Goal: Information Seeking & Learning: Find specific fact

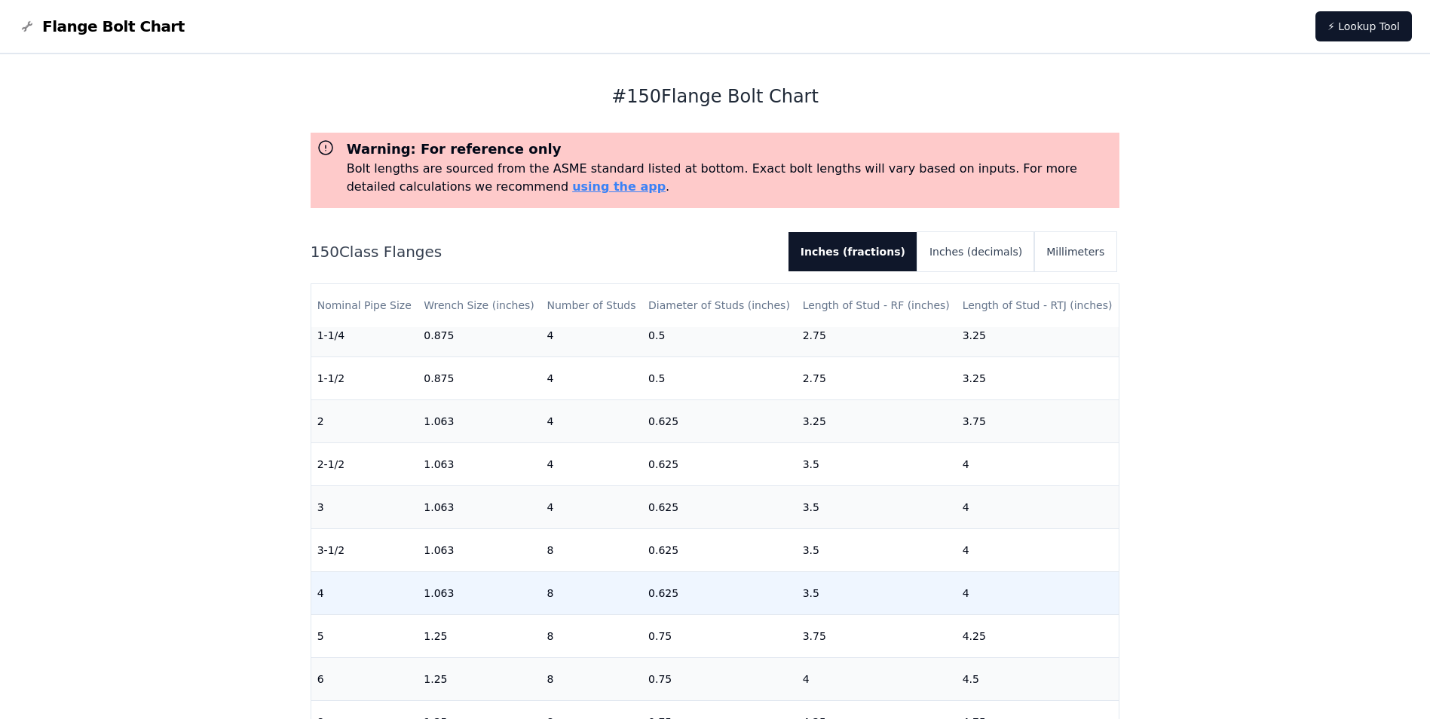
scroll to position [75, 0]
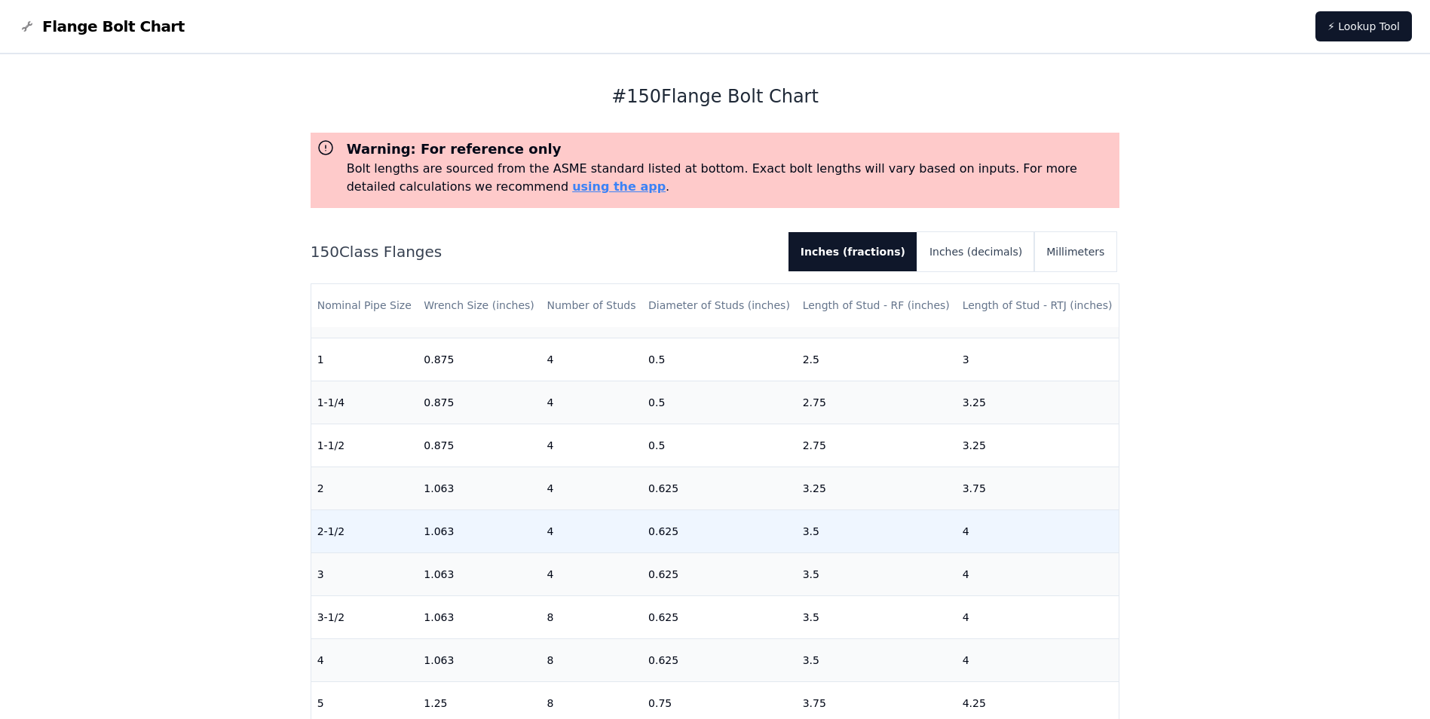
click at [674, 528] on td "0.625" at bounding box center [719, 531] width 155 height 43
click at [672, 528] on td "0.625" at bounding box center [719, 531] width 155 height 43
drag, startPoint x: 669, startPoint y: 531, endPoint x: 640, endPoint y: 531, distance: 28.6
click at [642, 531] on td "0.625" at bounding box center [719, 531] width 155 height 43
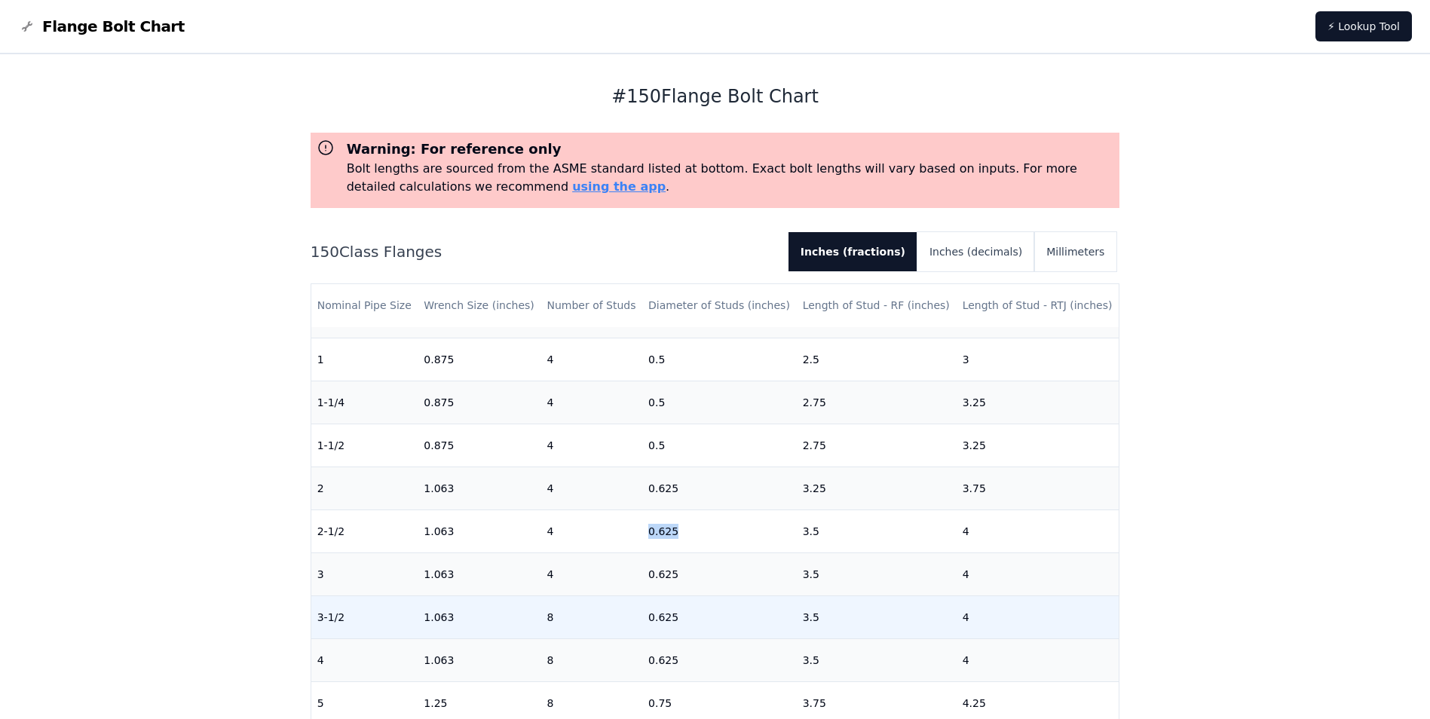
copy td "0.625"
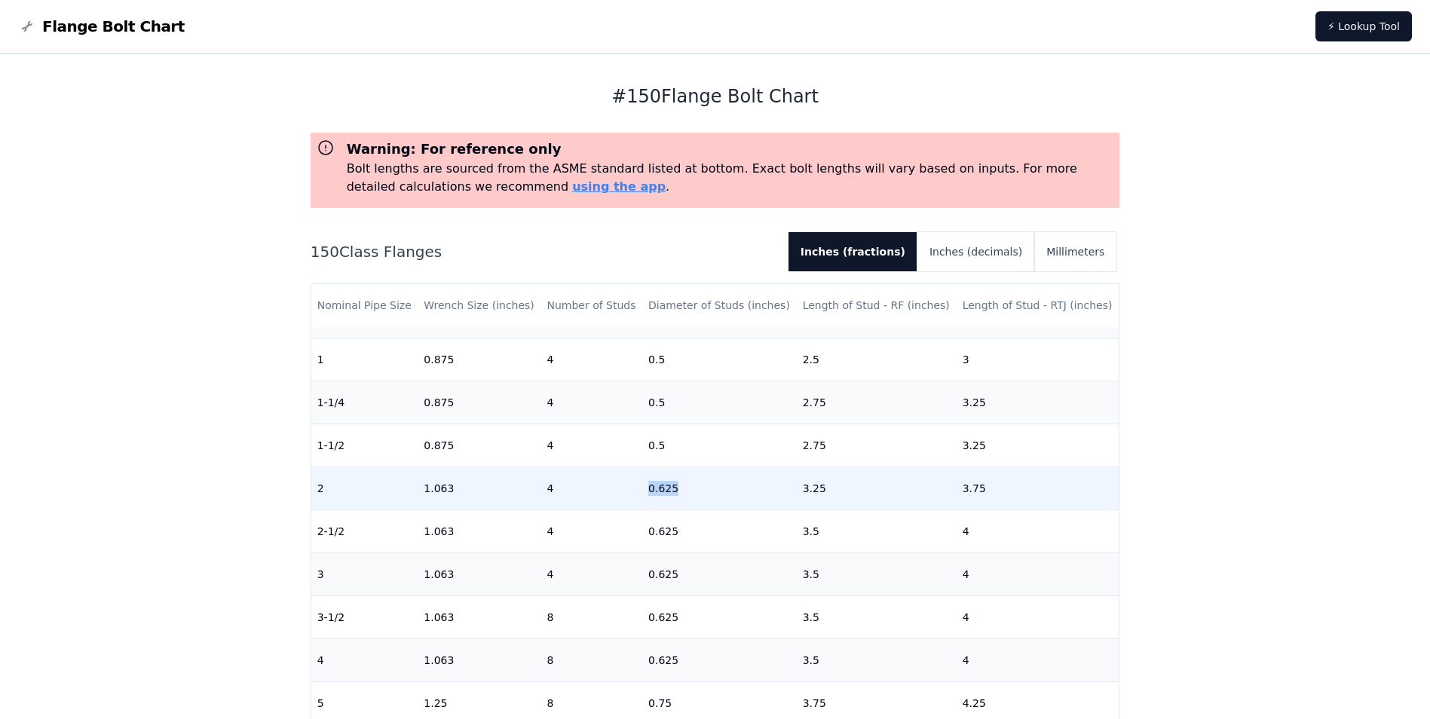
drag, startPoint x: 675, startPoint y: 485, endPoint x: 643, endPoint y: 486, distance: 31.7
click at [643, 486] on td "0.625" at bounding box center [719, 488] width 155 height 43
drag, startPoint x: 643, startPoint y: 486, endPoint x: 689, endPoint y: 495, distance: 46.9
click at [689, 495] on td "0.625" at bounding box center [719, 488] width 155 height 43
drag, startPoint x: 674, startPoint y: 487, endPoint x: 642, endPoint y: 491, distance: 31.9
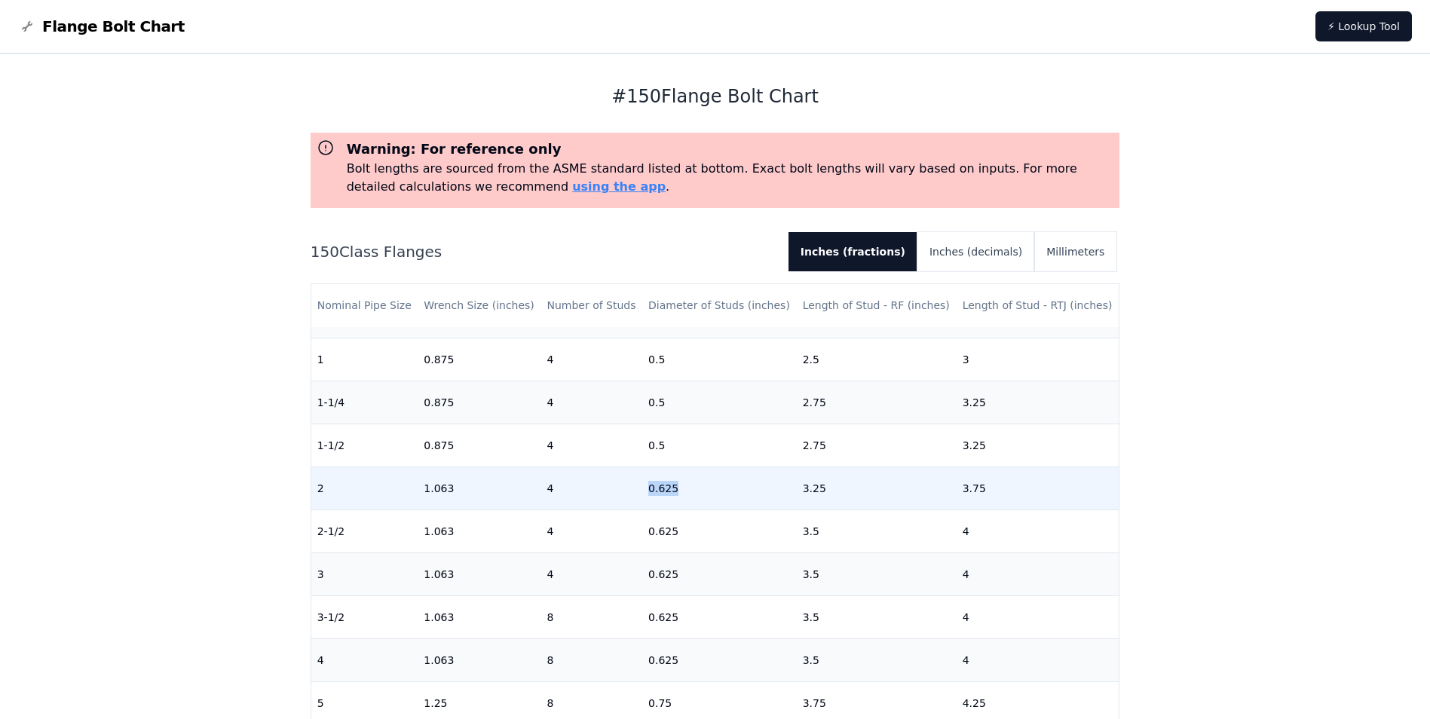
click at [642, 491] on td "0.625" at bounding box center [719, 488] width 155 height 43
drag, startPoint x: 824, startPoint y: 487, endPoint x: 794, endPoint y: 493, distance: 30.8
click at [797, 493] on td "3.25" at bounding box center [877, 488] width 160 height 43
drag, startPoint x: 552, startPoint y: 488, endPoint x: 540, endPoint y: 489, distance: 12.1
click at [541, 489] on td "4" at bounding box center [592, 488] width 102 height 43
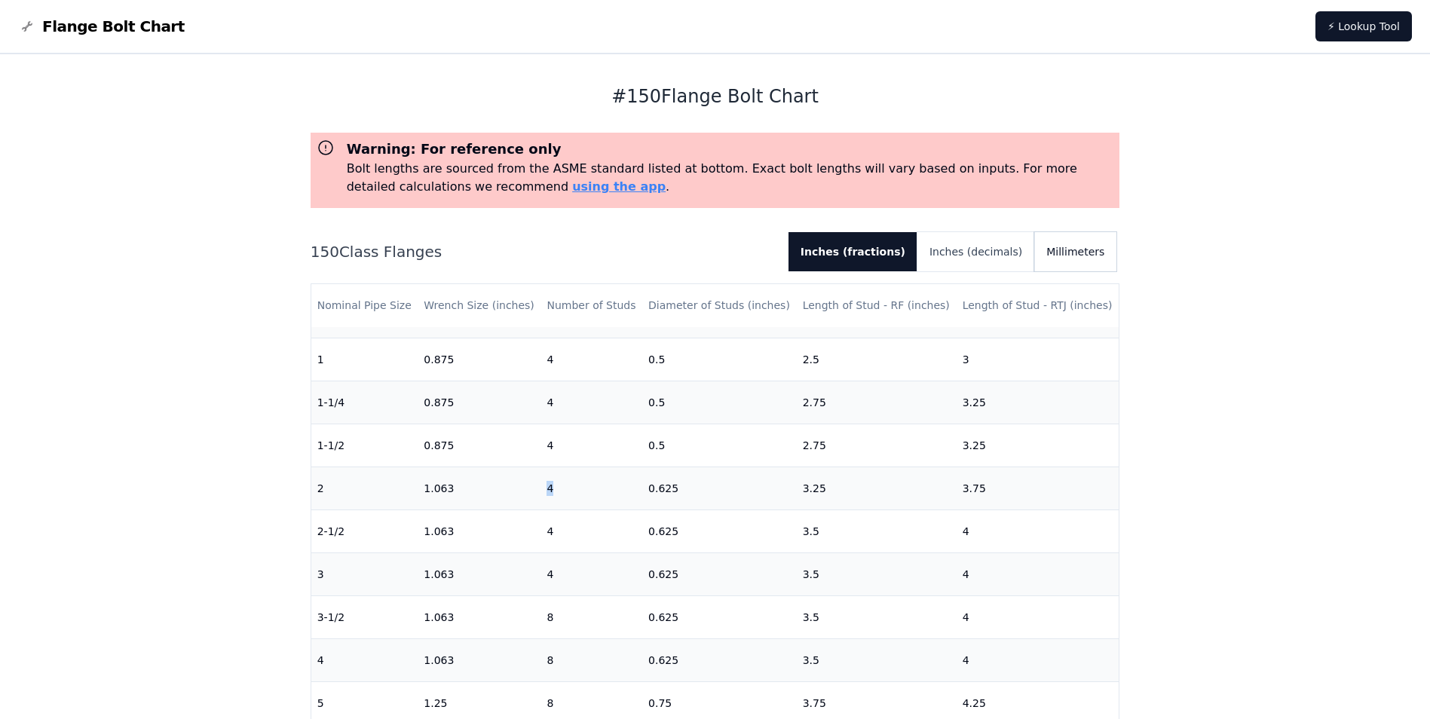
click at [1076, 252] on button "Millimeters" at bounding box center [1075, 251] width 82 height 39
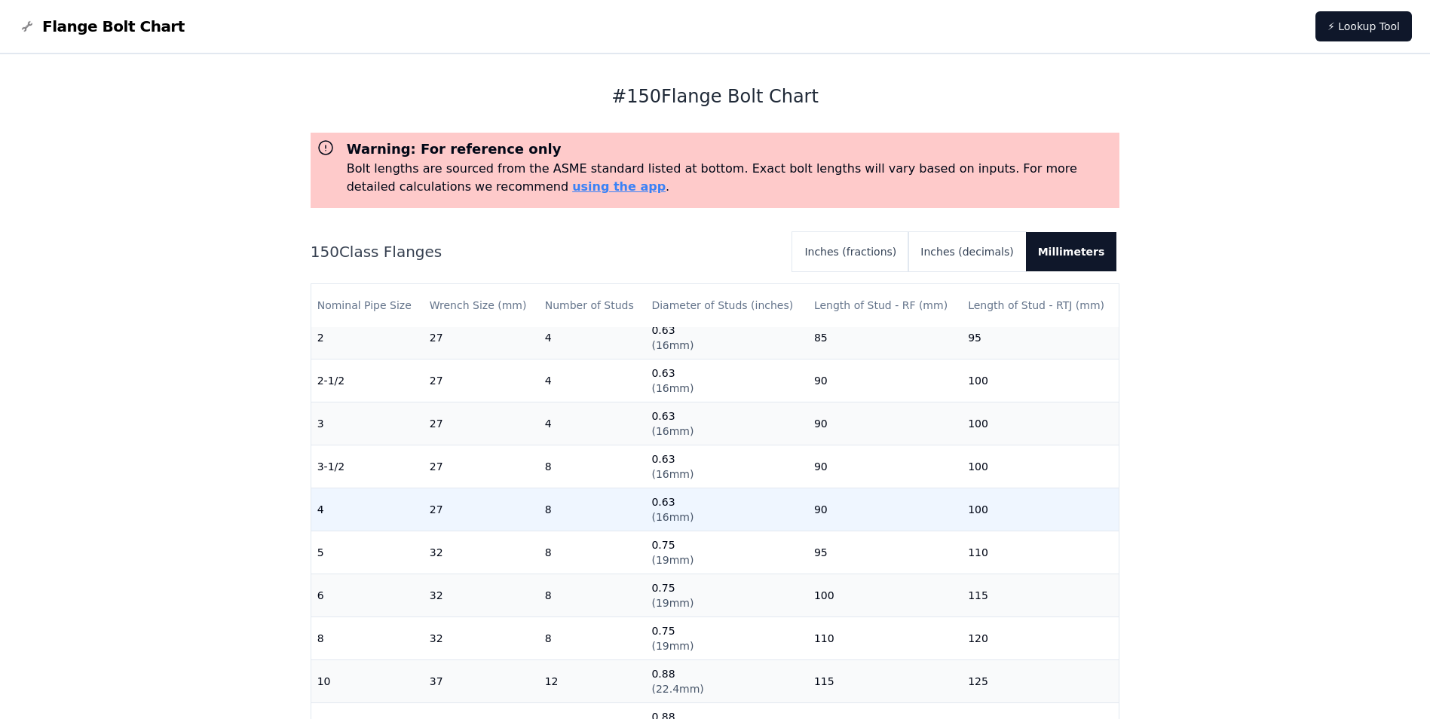
scroll to position [151, 0]
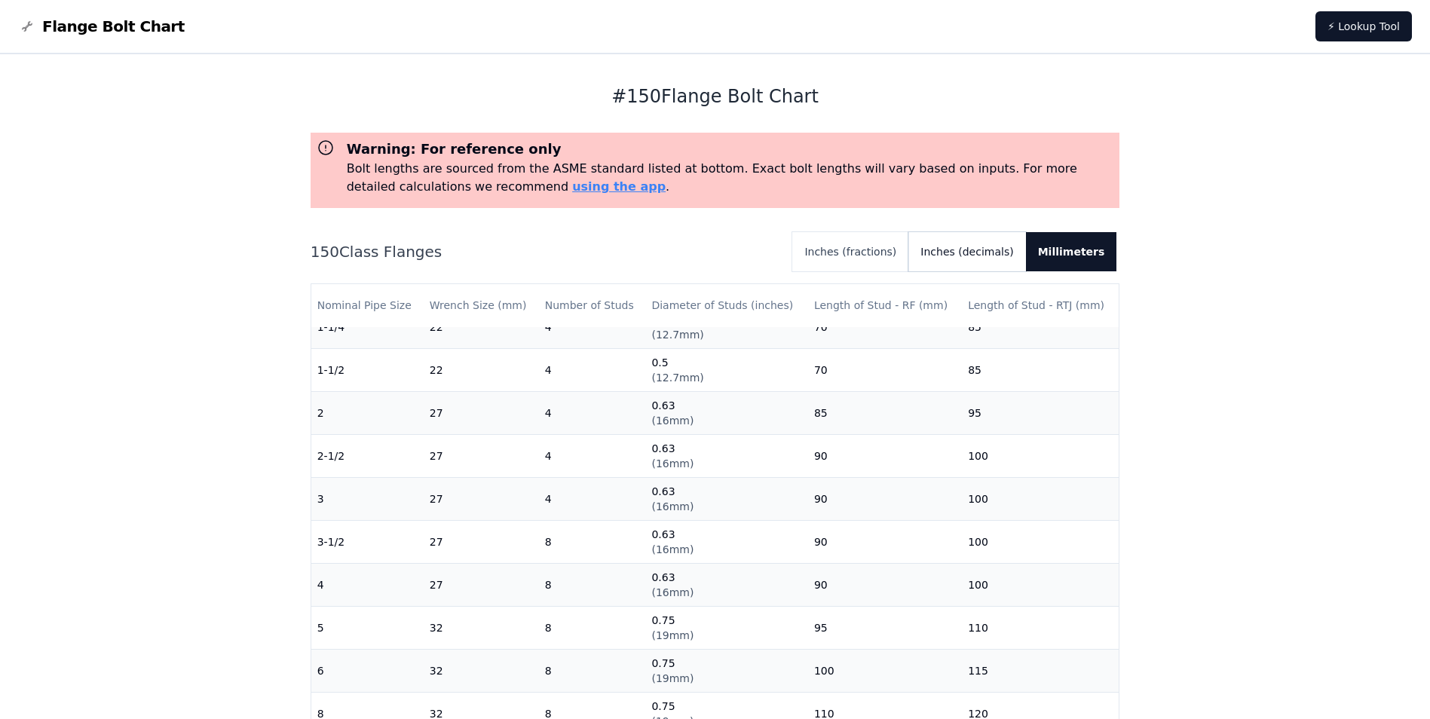
click at [960, 247] on button "Inches (decimals)" at bounding box center [966, 251] width 117 height 39
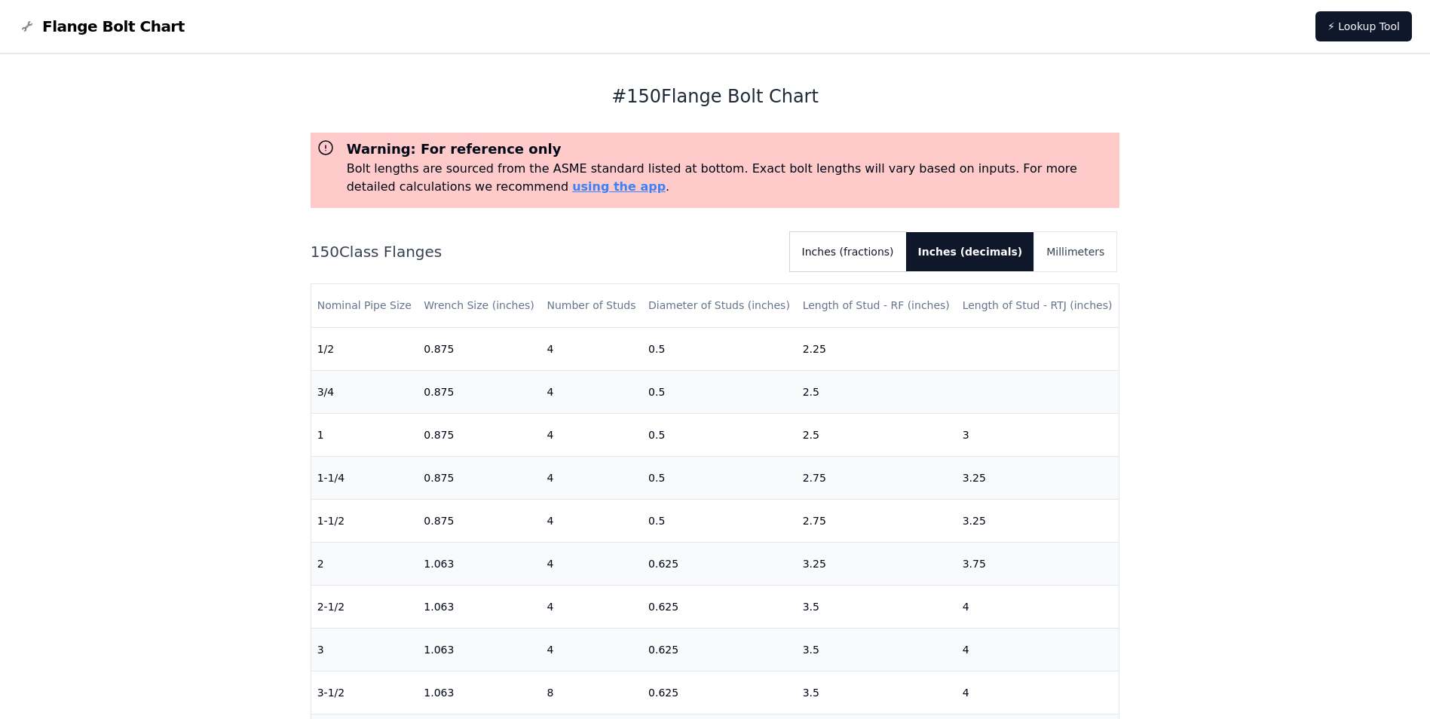
click at [904, 250] on button "Inches (fractions)" at bounding box center [848, 251] width 116 height 39
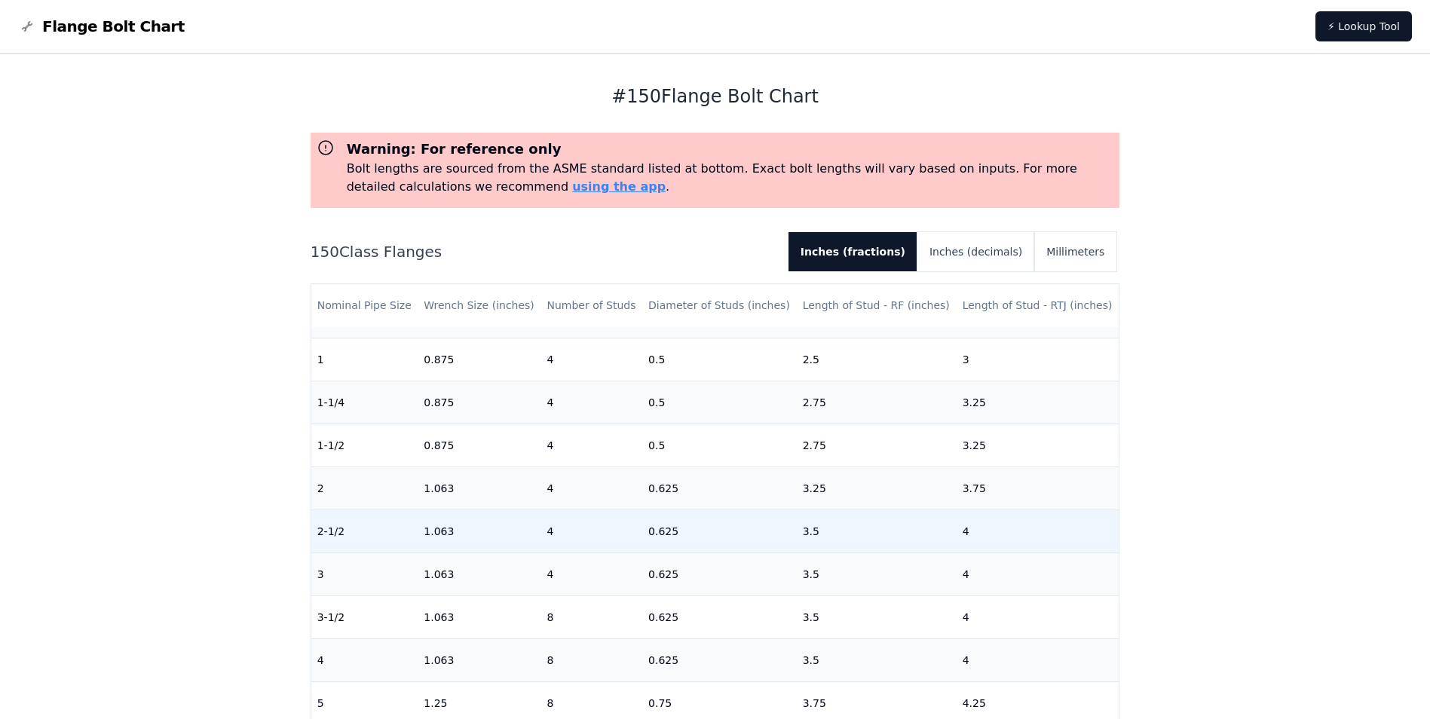
scroll to position [0, 0]
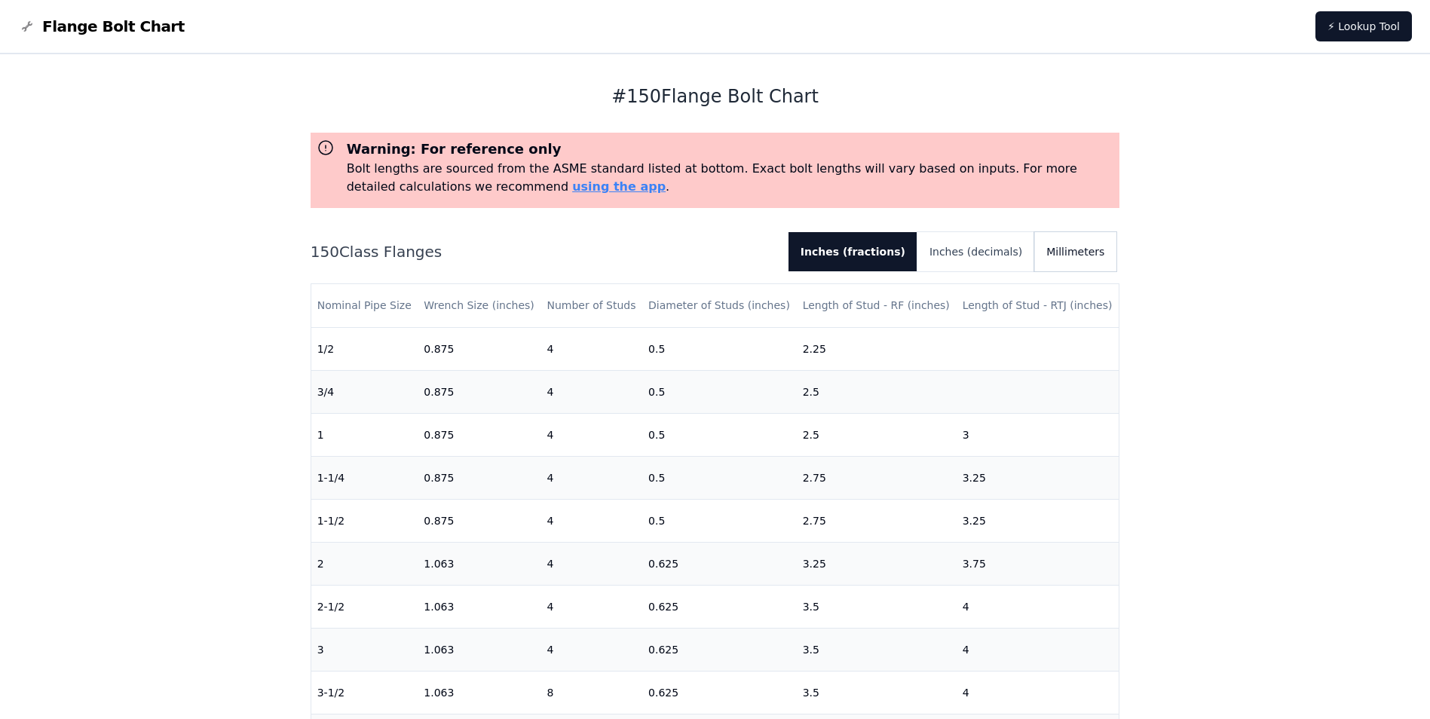
click at [1065, 255] on button "Millimeters" at bounding box center [1075, 251] width 82 height 39
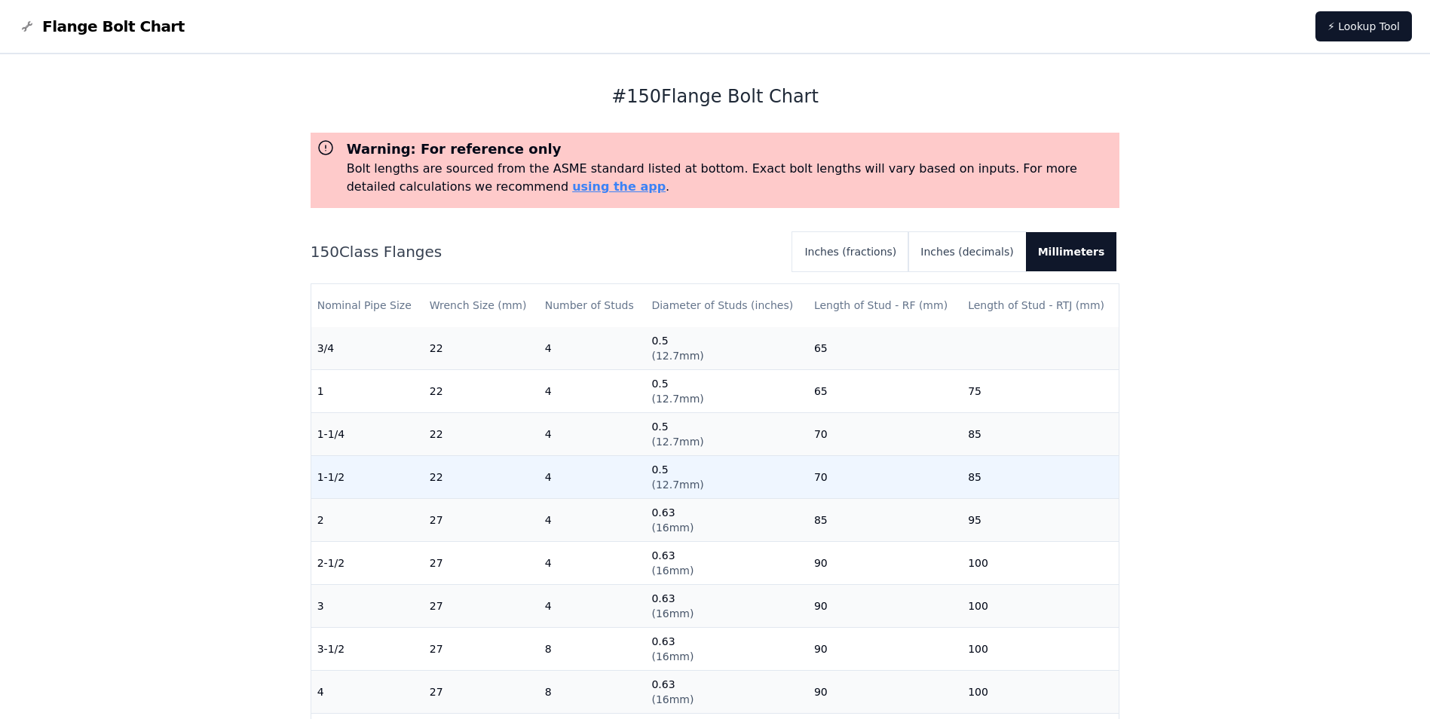
scroll to position [75, 0]
